Goal: Information Seeking & Learning: Learn about a topic

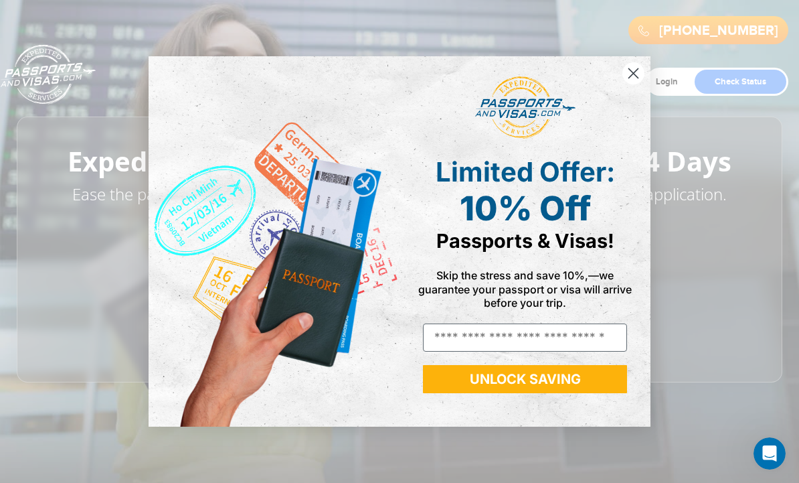
click at [597, 336] on input "Email" at bounding box center [525, 337] width 204 height 28
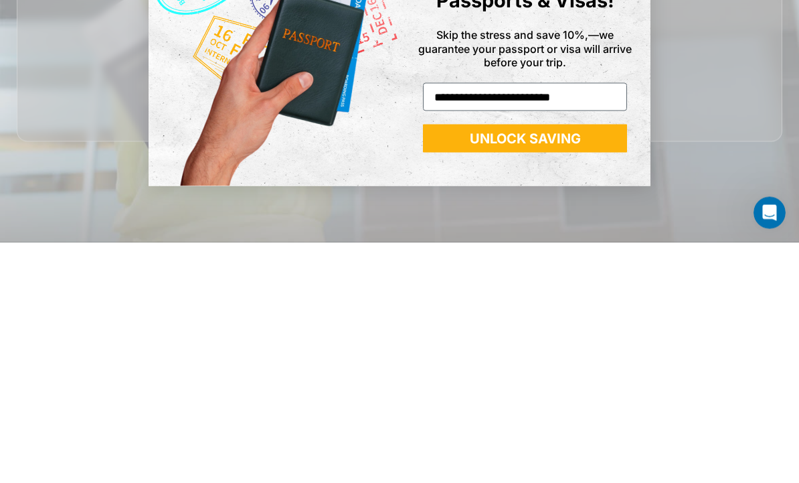
type input "**********"
click at [566, 365] on button "UNLOCK SAVING" at bounding box center [525, 379] width 204 height 28
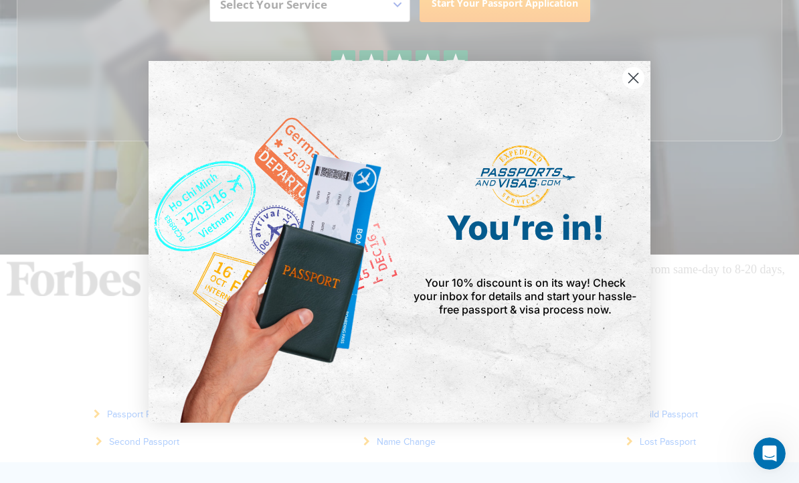
click at [633, 66] on circle "Close dialog" at bounding box center [634, 77] width 22 height 22
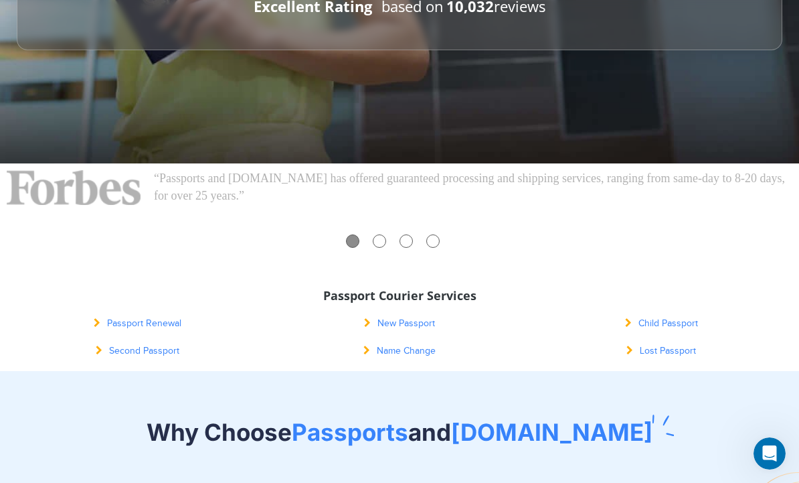
scroll to position [0, 0]
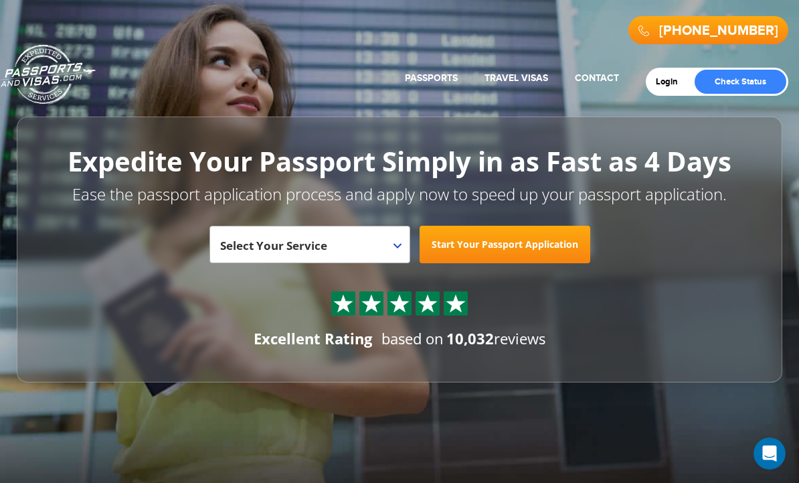
click at [511, 114] on link "China Visa Services" at bounding box center [485, 109] width 154 height 33
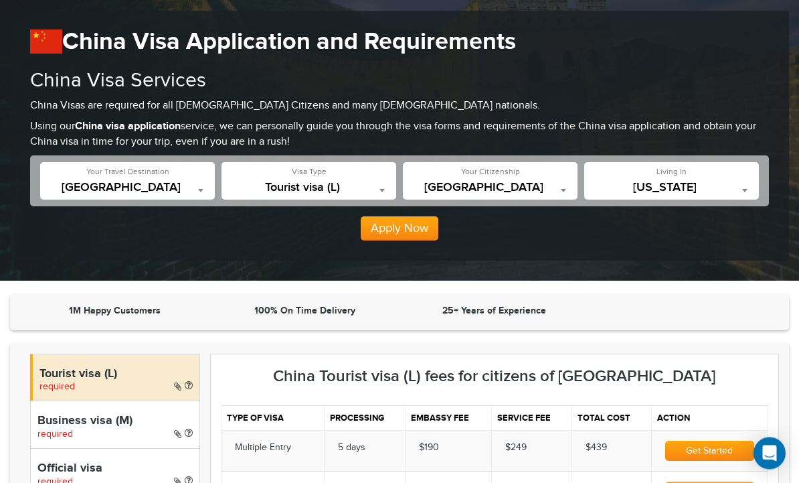
click at [747, 173] on div "**********" at bounding box center [671, 181] width 175 height 37
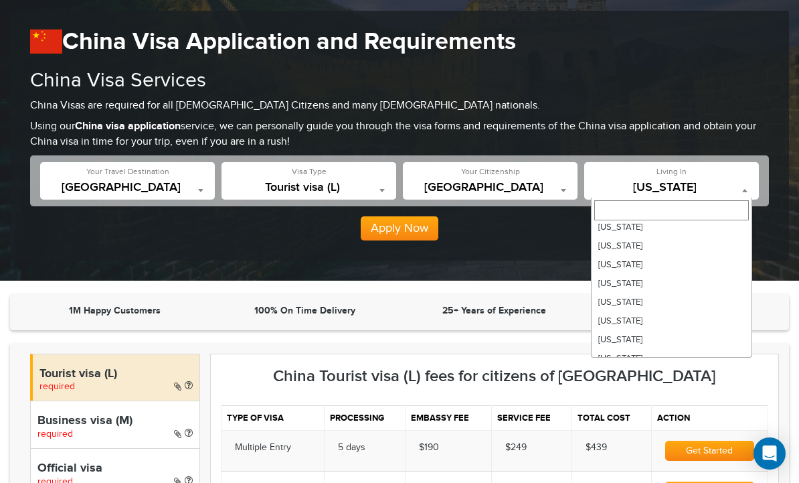
scroll to position [129, 0]
select select "**"
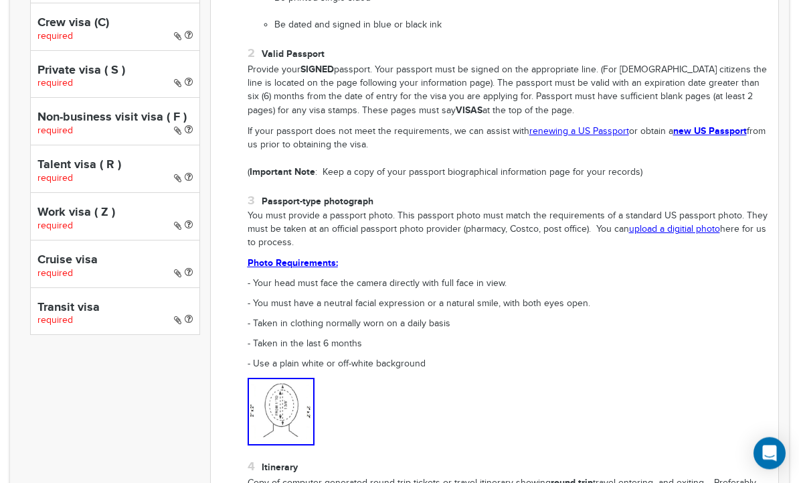
scroll to position [823, 0]
click at [762, 337] on p "- Taken in the last 6 months" at bounding box center [508, 343] width 521 height 13
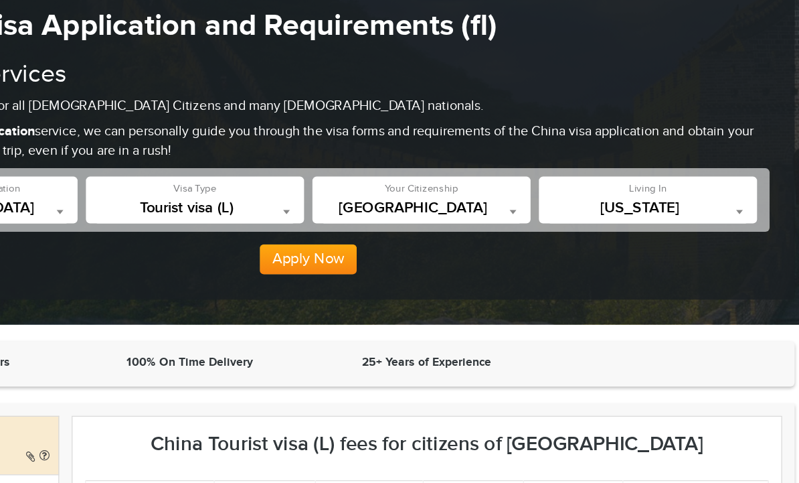
scroll to position [0, 0]
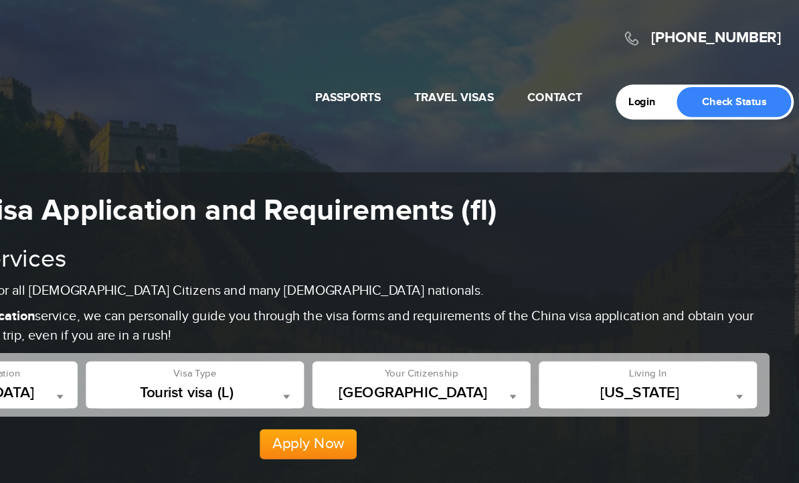
click at [502, 115] on link "About" at bounding box center [567, 109] width 131 height 33
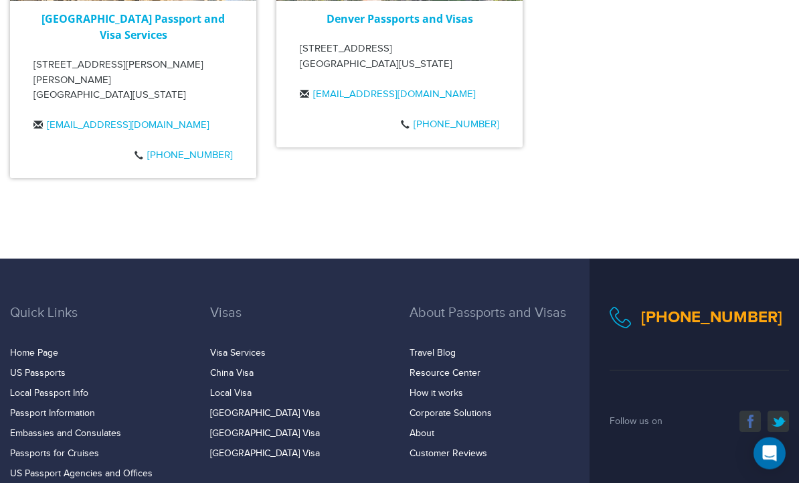
scroll to position [3036, 0]
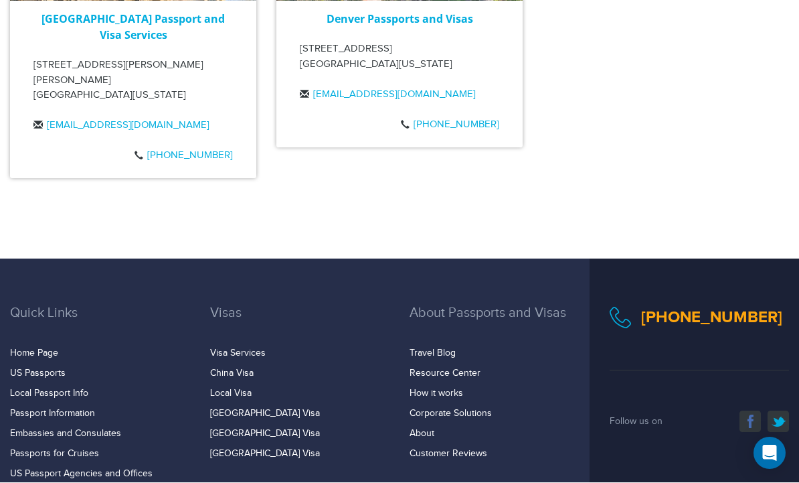
click at [244, 368] on link "China Visa" at bounding box center [232, 373] width 44 height 11
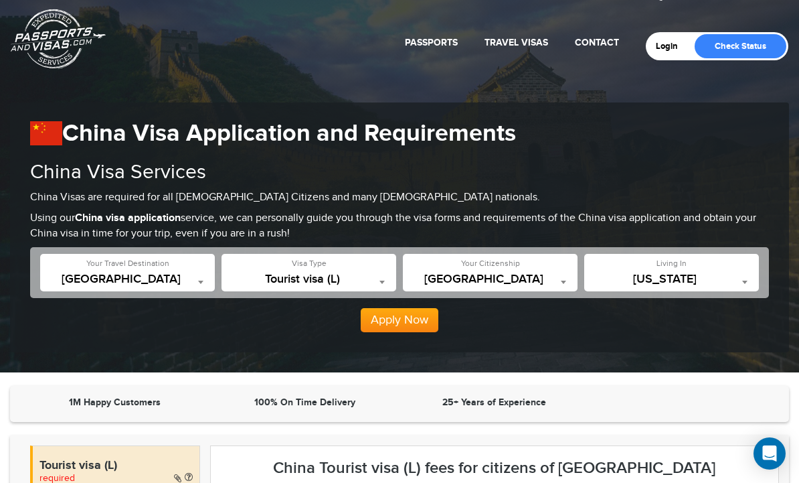
scroll to position [39, 0]
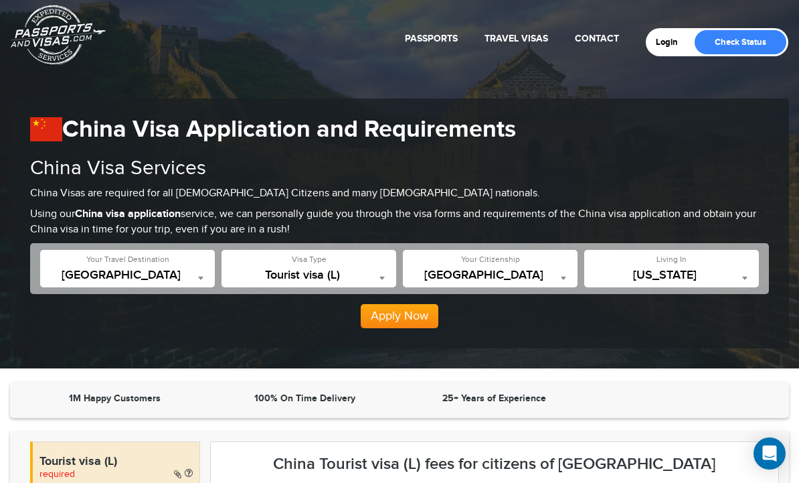
click at [534, 68] on link "About" at bounding box center [567, 70] width 131 height 33
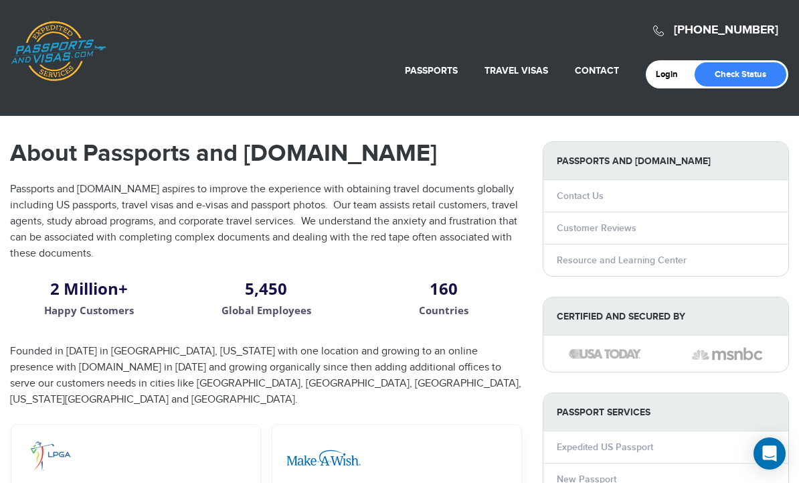
click at [492, 112] on link "China Visa Services" at bounding box center [485, 102] width 154 height 33
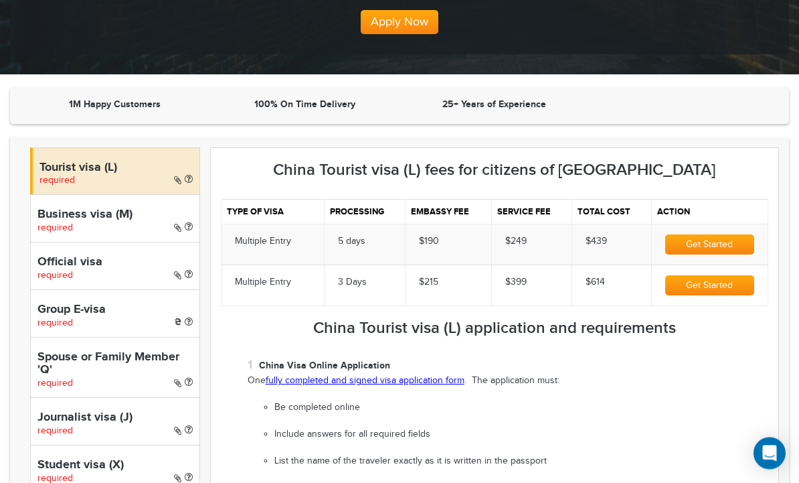
scroll to position [333, 0]
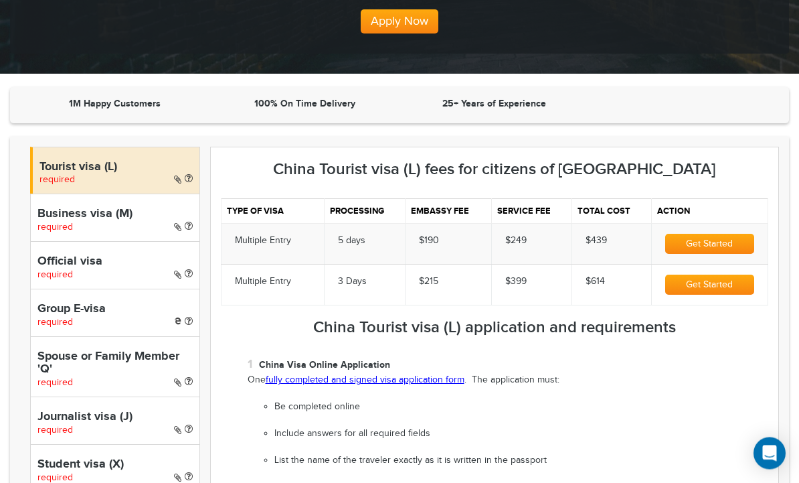
click at [60, 175] on span "required" at bounding box center [56, 180] width 35 height 11
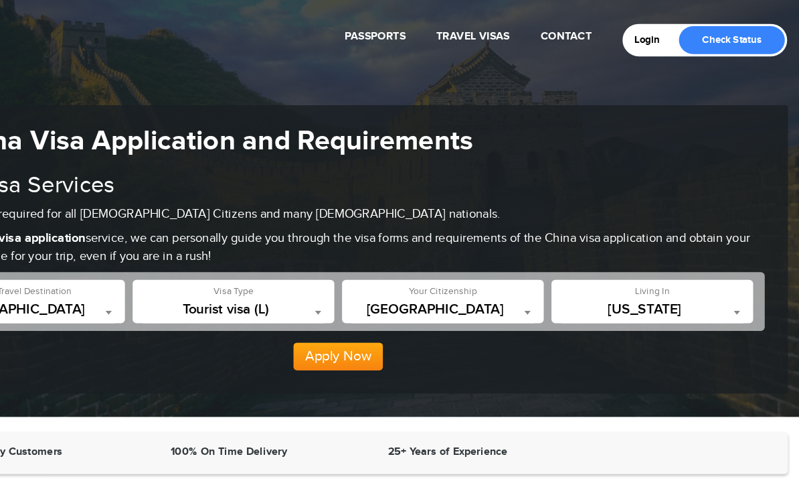
scroll to position [0, 0]
